Goal: Information Seeking & Learning: Understand process/instructions

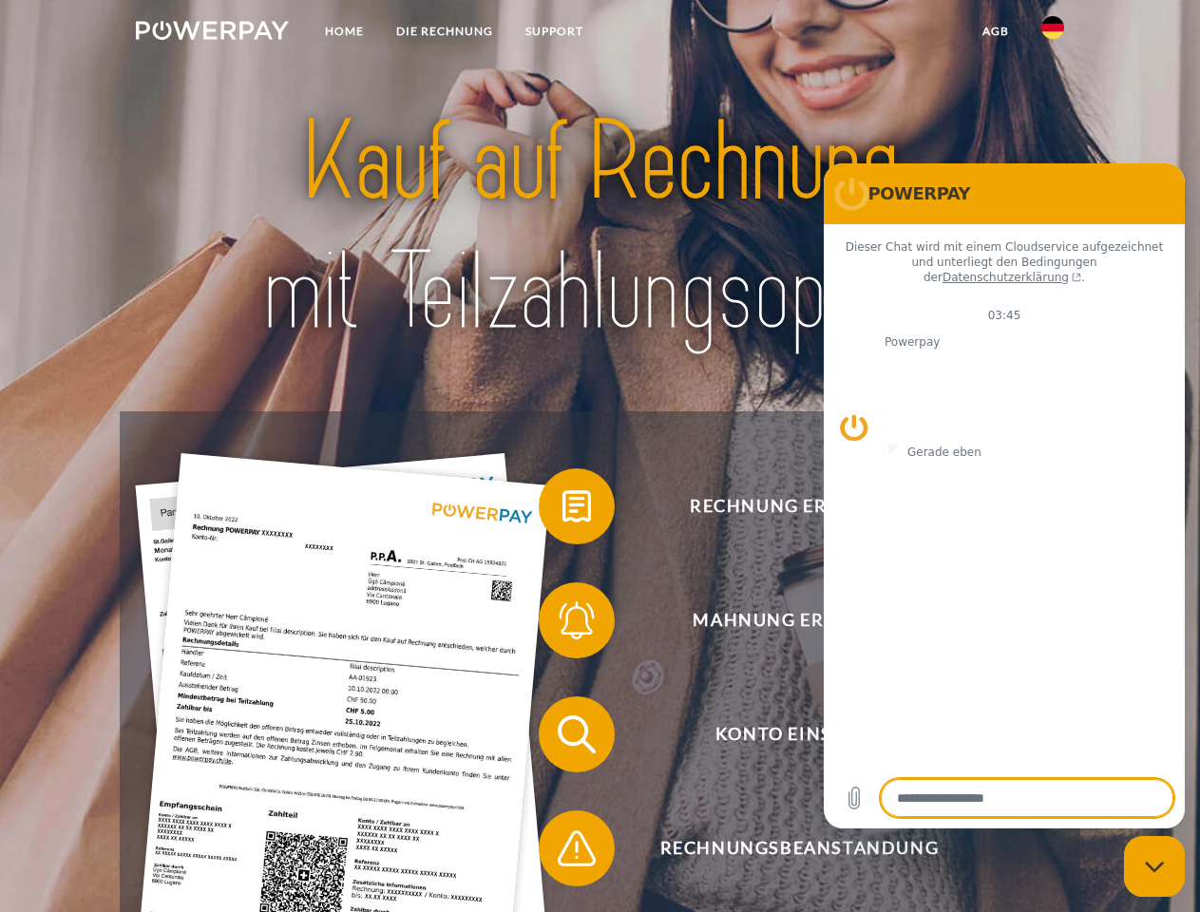
click at [212, 33] on img at bounding box center [212, 30] width 153 height 19
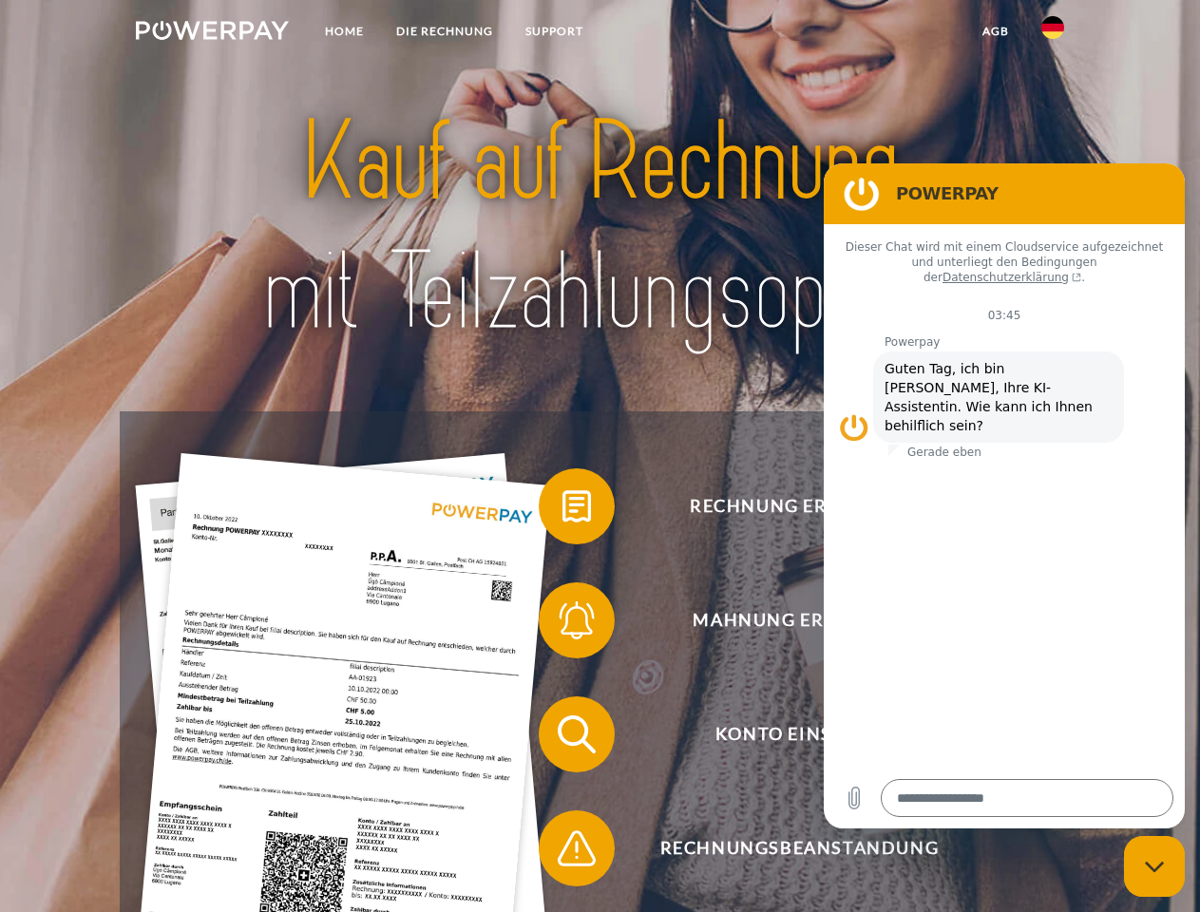
click at [1052, 33] on img at bounding box center [1052, 27] width 23 height 23
click at [994, 31] on link "agb" at bounding box center [995, 31] width 59 height 34
click at [562, 510] on span at bounding box center [548, 506] width 95 height 95
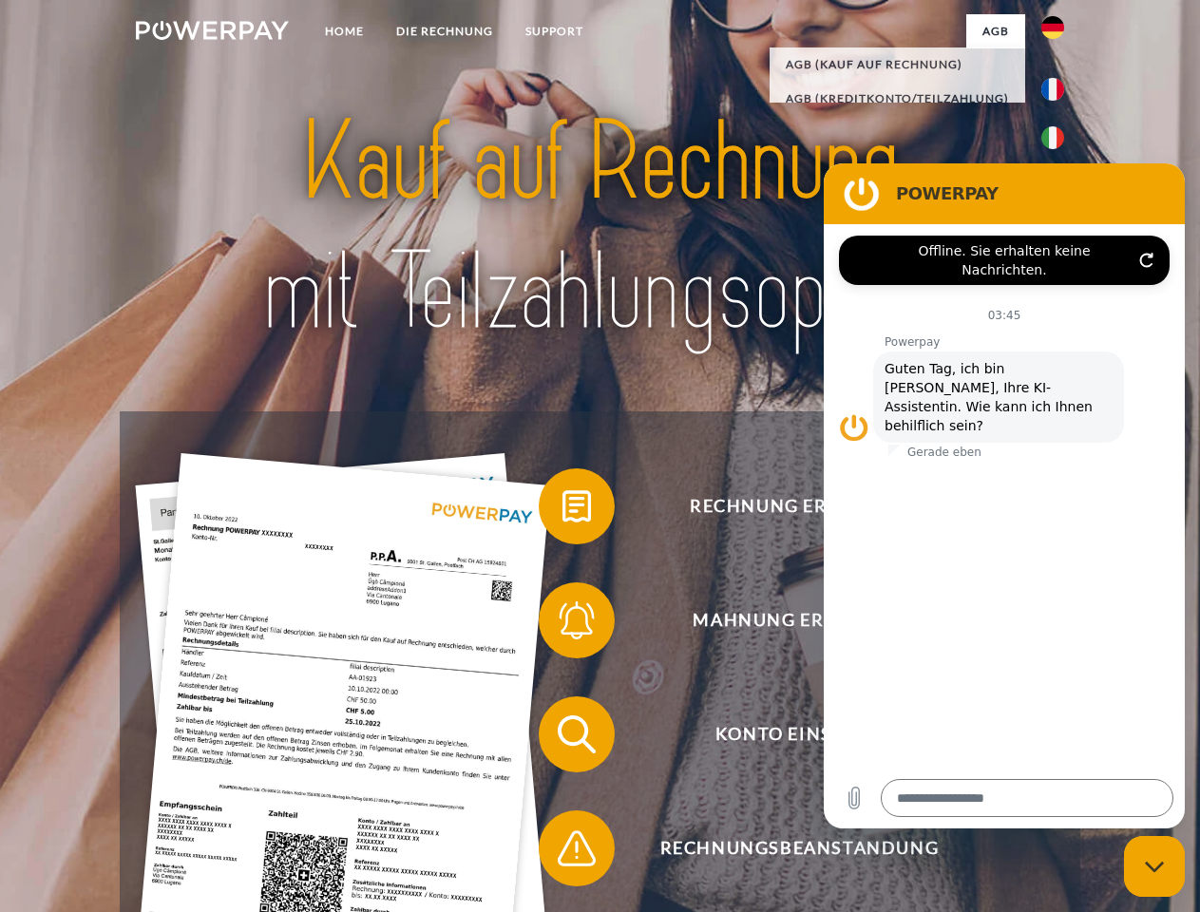
click at [562, 624] on span at bounding box center [548, 620] width 95 height 95
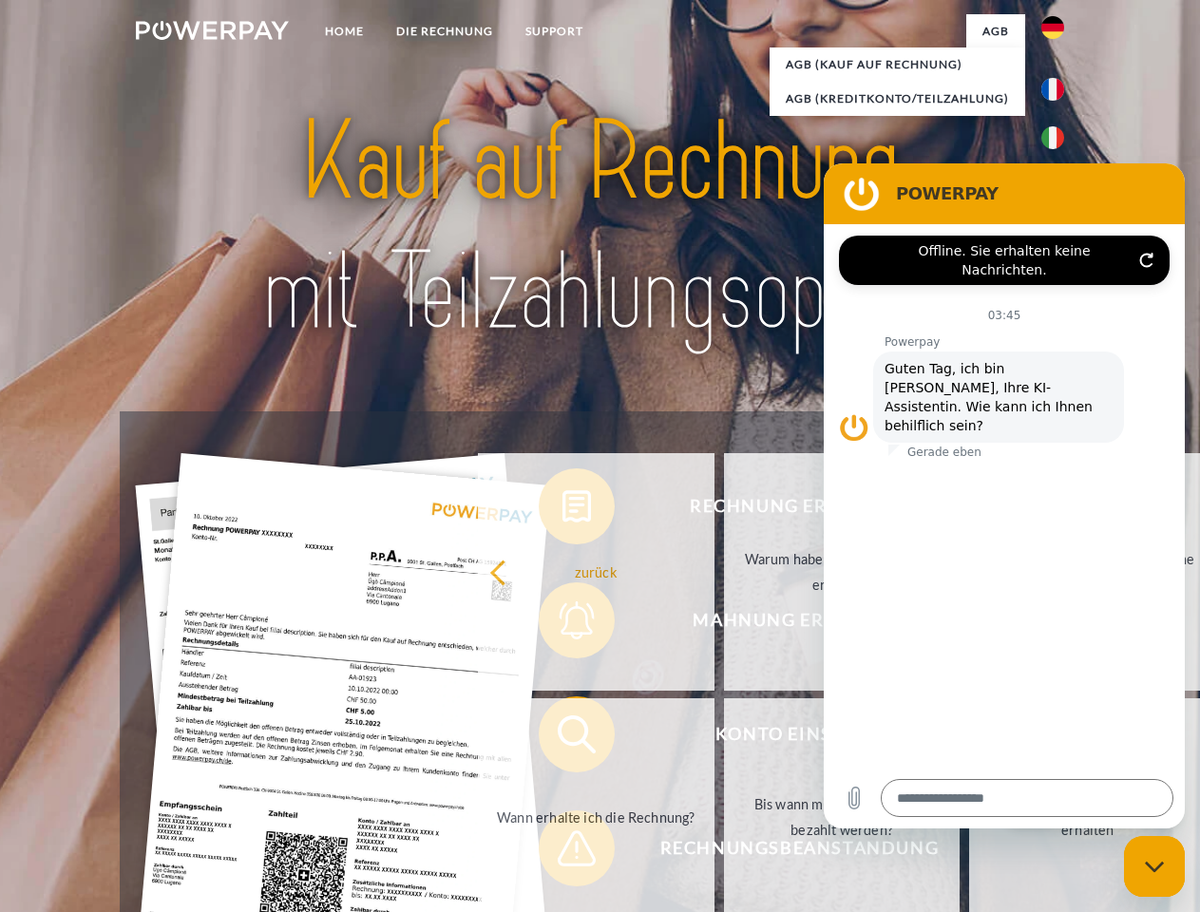
click at [724, 738] on link "Bis wann muss die Rechnung bezahlt werden?" at bounding box center [842, 816] width 237 height 237
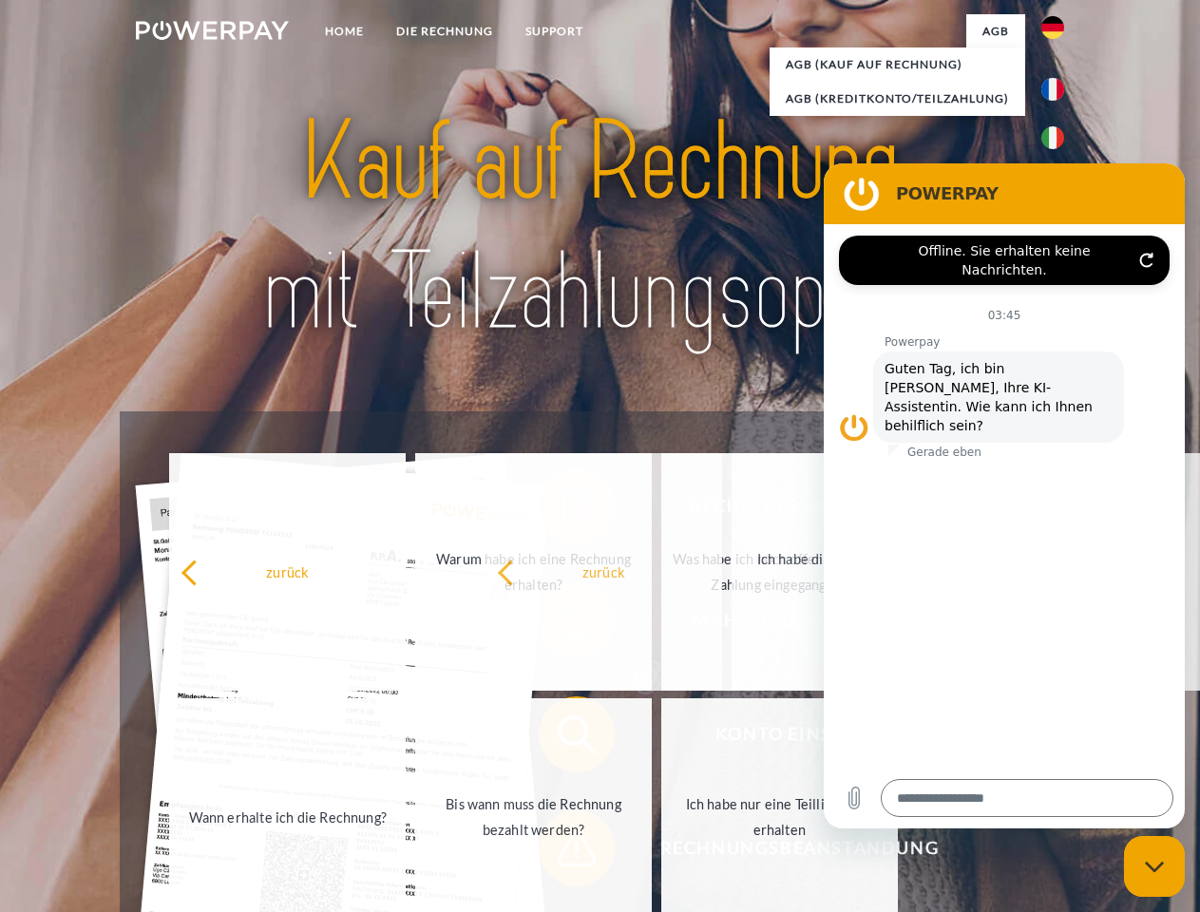
click at [562, 852] on span at bounding box center [548, 848] width 95 height 95
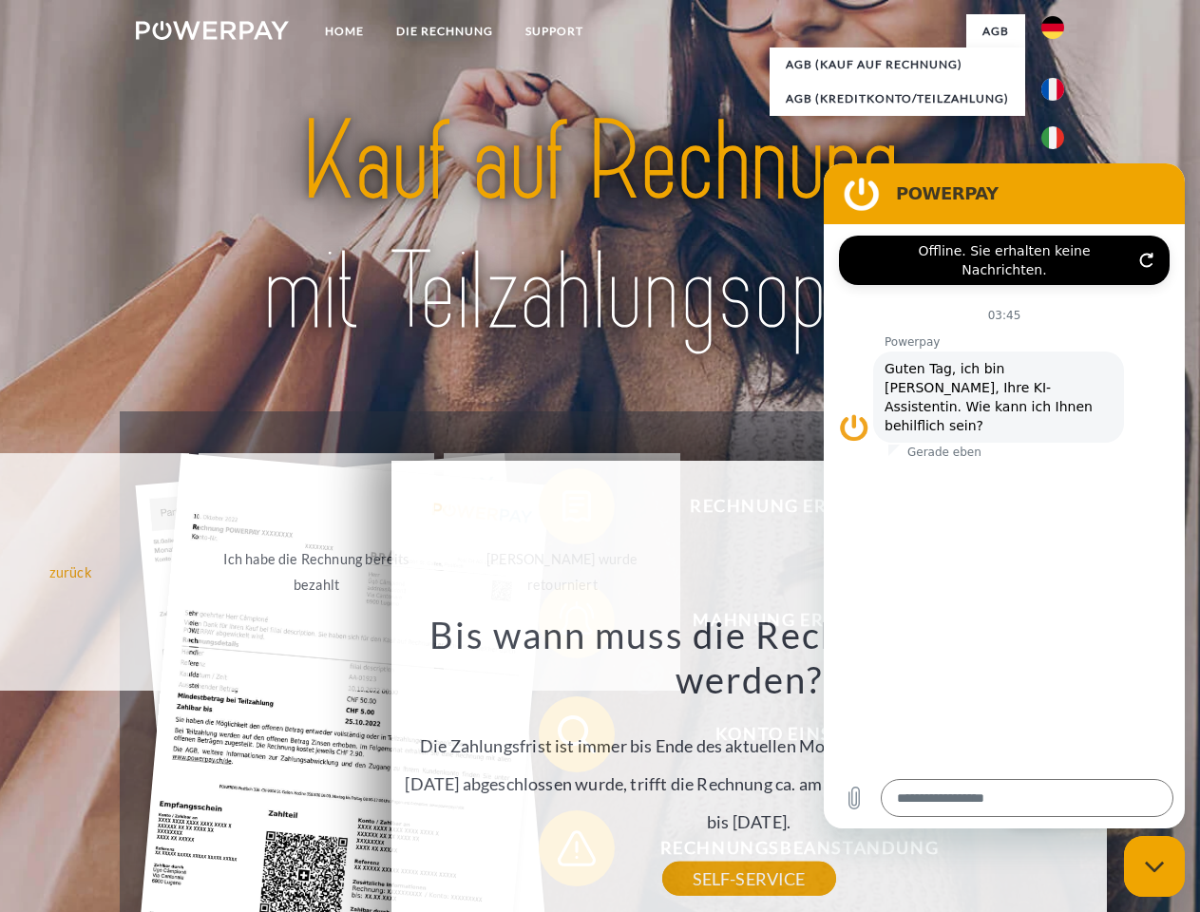
click at [1154, 866] on icon "Messaging-Fenster schließen" at bounding box center [1155, 867] width 20 height 12
type textarea "*"
